Goal: Use online tool/utility: Utilize a website feature to perform a specific function

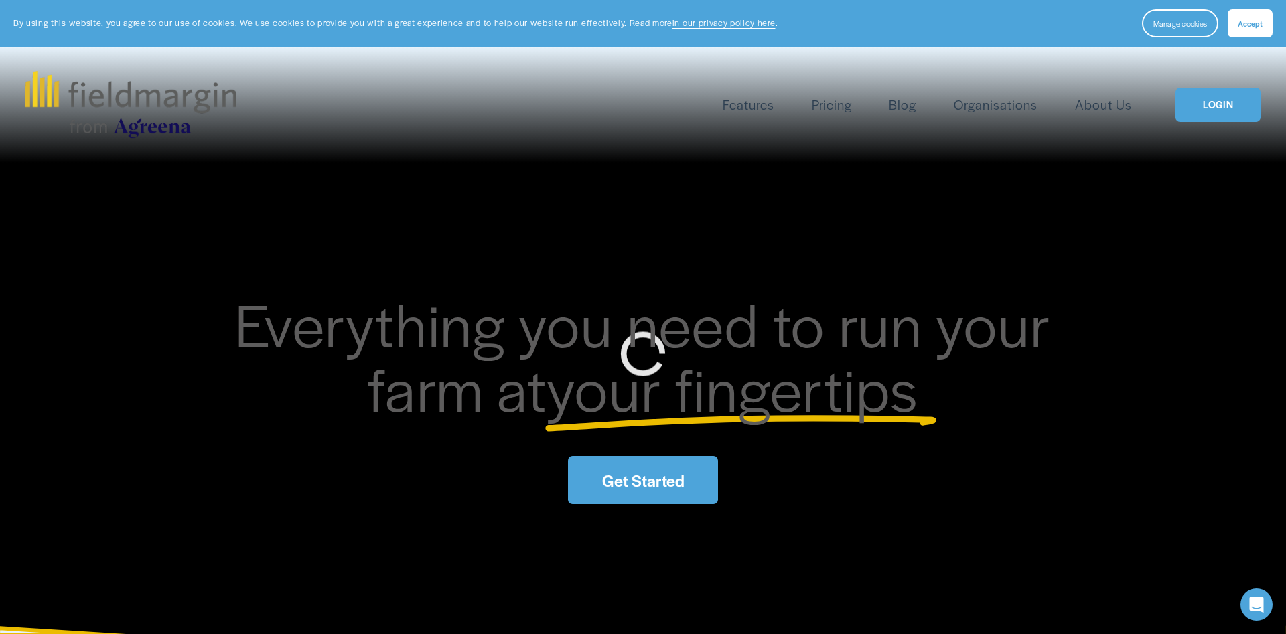
click at [1222, 97] on link "LOGIN" at bounding box center [1218, 105] width 84 height 34
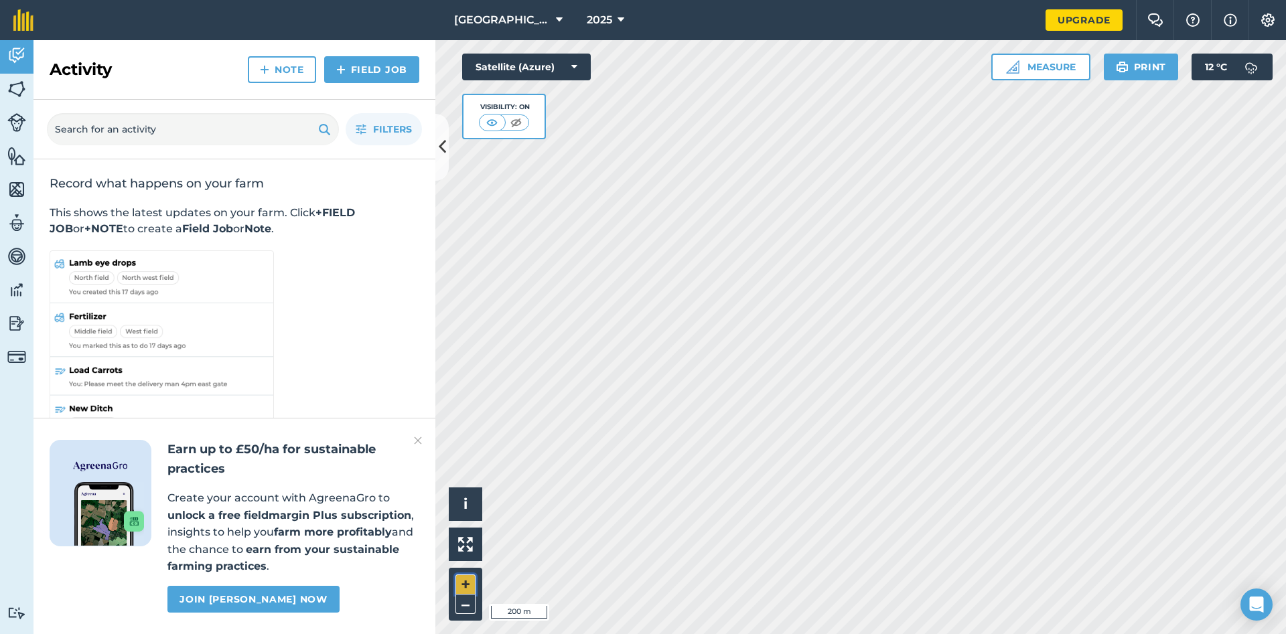
click at [463, 577] on button "+" at bounding box center [466, 585] width 20 height 20
click at [1036, 64] on button "Measure" at bounding box center [1040, 67] width 99 height 27
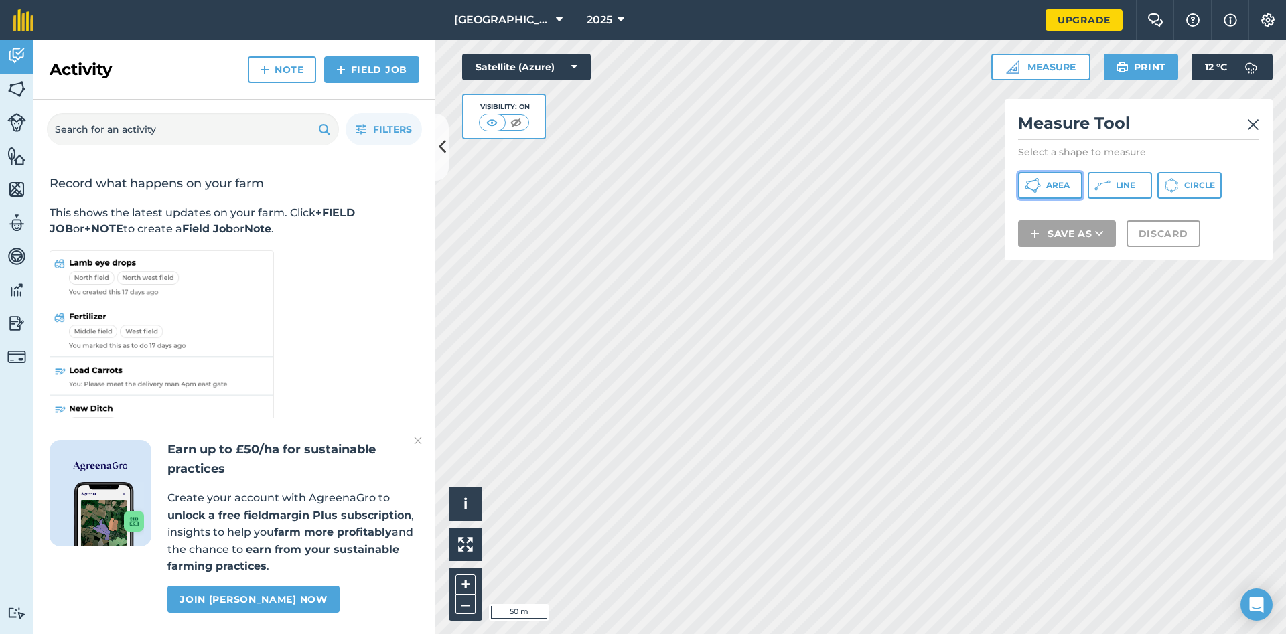
click at [1054, 178] on button "Area" at bounding box center [1050, 185] width 64 height 27
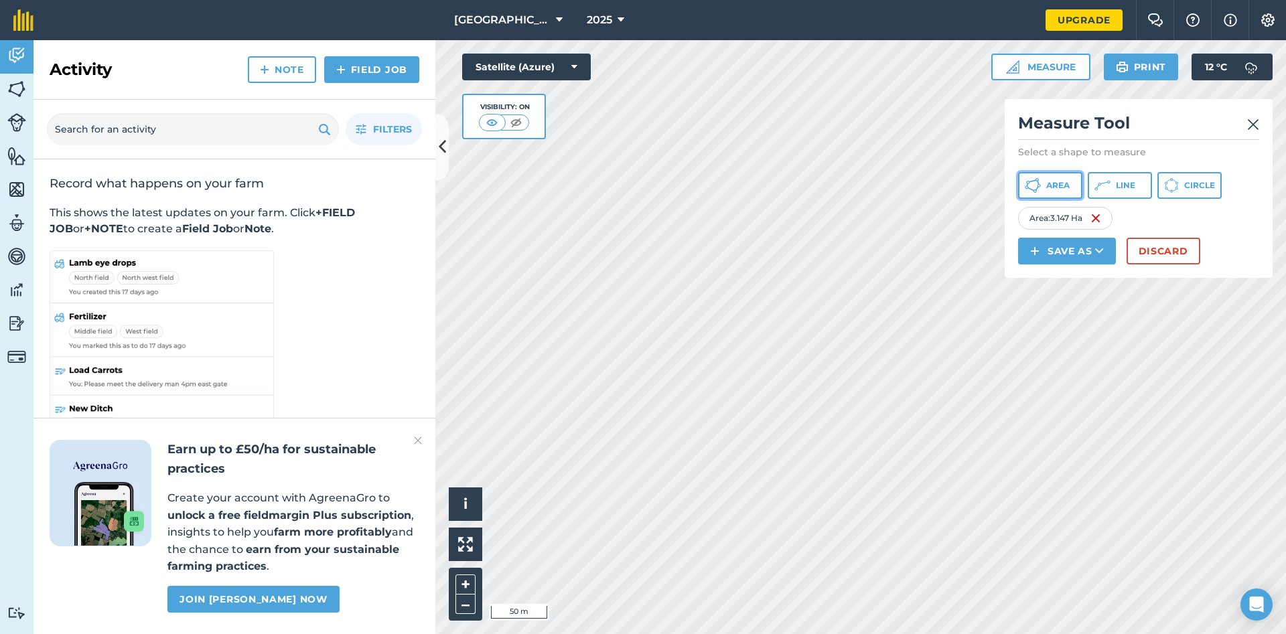
click at [1048, 184] on span "Area" at bounding box center [1057, 185] width 23 height 11
